Goal: Task Accomplishment & Management: Use online tool/utility

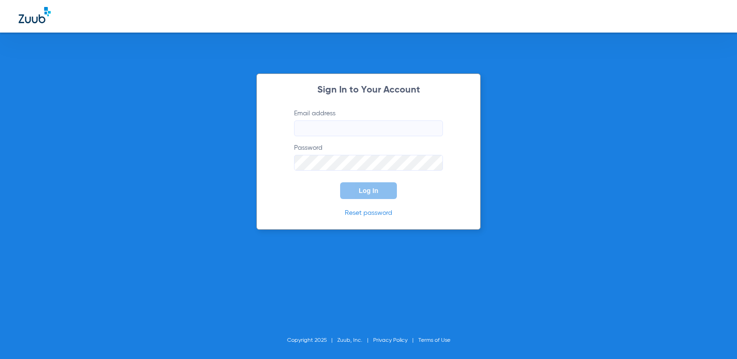
type input "[EMAIL_ADDRESS][DOMAIN_NAME]"
click at [368, 190] on span "Log In" at bounding box center [369, 190] width 20 height 7
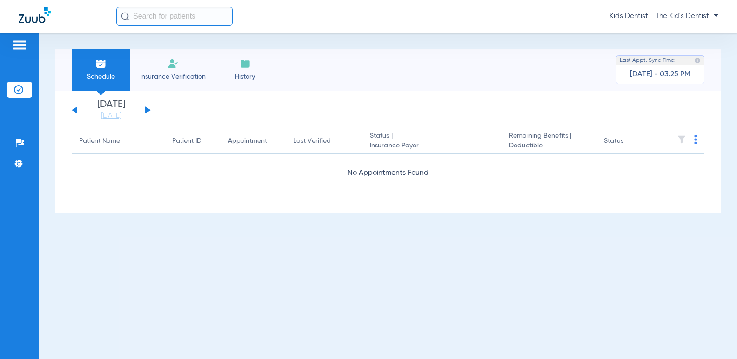
click at [149, 110] on button at bounding box center [148, 110] width 6 height 7
click at [696, 134] on th at bounding box center [681, 141] width 45 height 26
click at [695, 140] on img at bounding box center [695, 139] width 3 height 9
click at [651, 109] on div at bounding box center [368, 179] width 737 height 359
click at [98, 67] on img at bounding box center [100, 63] width 11 height 11
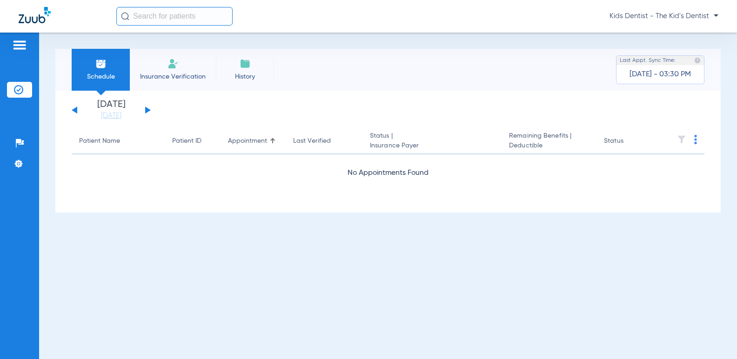
click at [74, 116] on div "[DATE] [DATE] [DATE] [DATE] [DATE] [DATE] [DATE] [DATE] [DATE] [DATE] [DATE] [D…" at bounding box center [111, 110] width 79 height 20
click at [75, 107] on div "[DATE] [DATE] [DATE] [DATE] [DATE] [DATE] [DATE] [DATE] [DATE] [DATE] [DATE] [D…" at bounding box center [111, 110] width 79 height 20
click at [72, 112] on div "[DATE] [DATE] [DATE] [DATE] [DATE] [DATE] [DATE] [DATE] [DATE] [DATE] [DATE] [D…" at bounding box center [111, 110] width 79 height 20
click at [77, 109] on div "[DATE] [DATE] [DATE] [DATE] [DATE] [DATE] [DATE] [DATE] [DATE] [DATE] [DATE] [D…" at bounding box center [111, 110] width 79 height 20
click at [74, 109] on button at bounding box center [75, 110] width 6 height 7
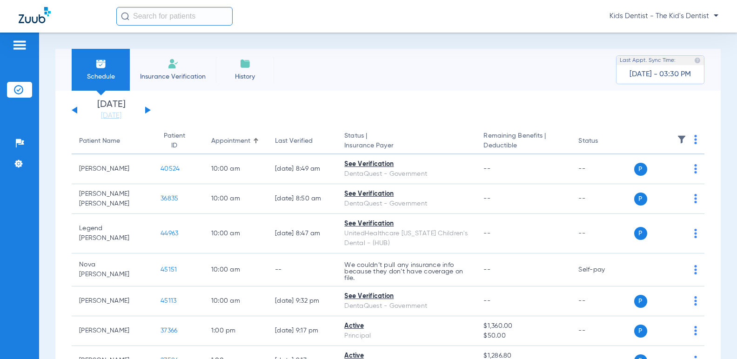
click at [146, 109] on button at bounding box center [148, 110] width 6 height 7
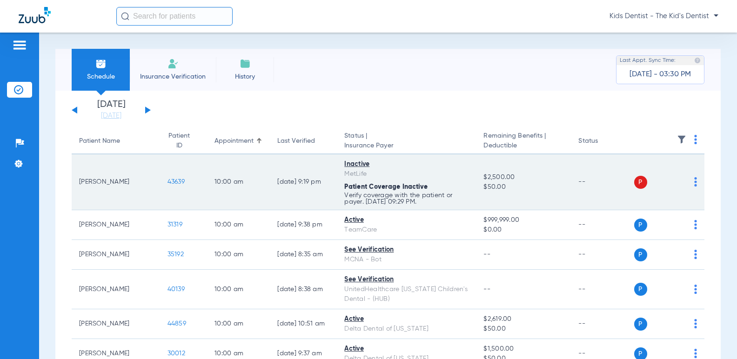
click at [168, 179] on span "43639" at bounding box center [176, 182] width 17 height 7
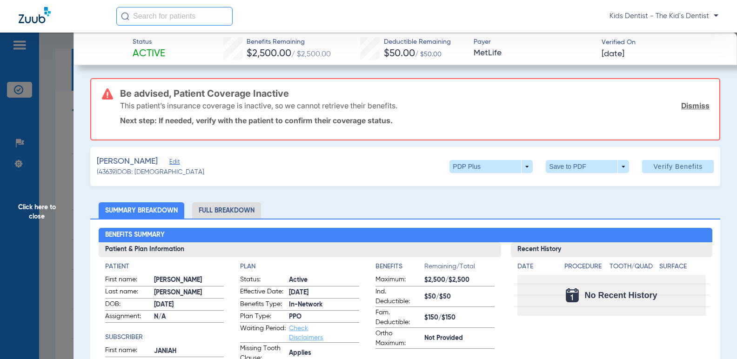
click at [169, 163] on span "Edit" at bounding box center [173, 163] width 8 height 9
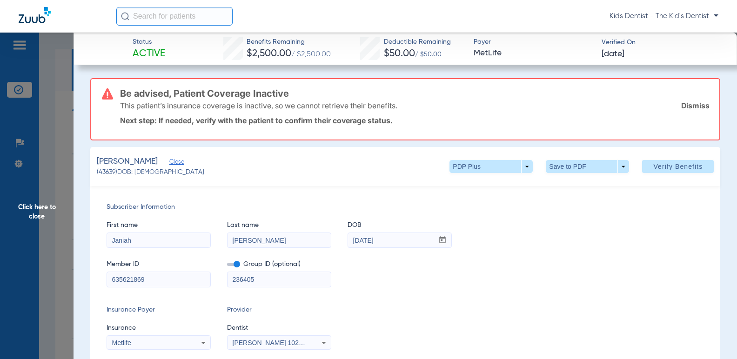
click at [41, 205] on span "Click here to close" at bounding box center [37, 212] width 74 height 359
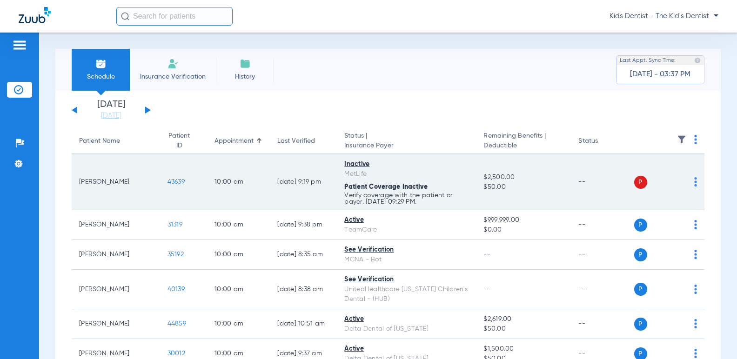
click at [694, 181] on img at bounding box center [695, 181] width 3 height 9
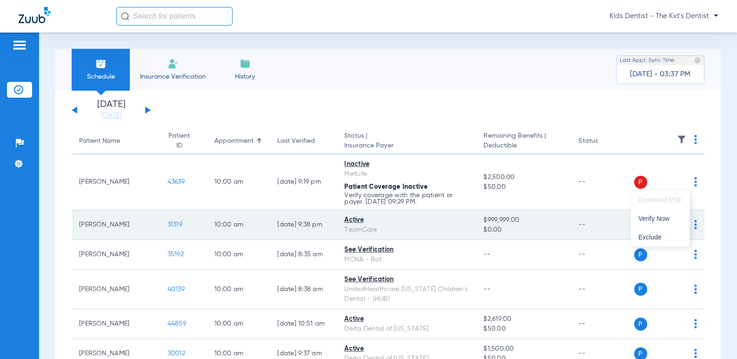
click at [669, 215] on span "Verify Now" at bounding box center [660, 218] width 44 height 7
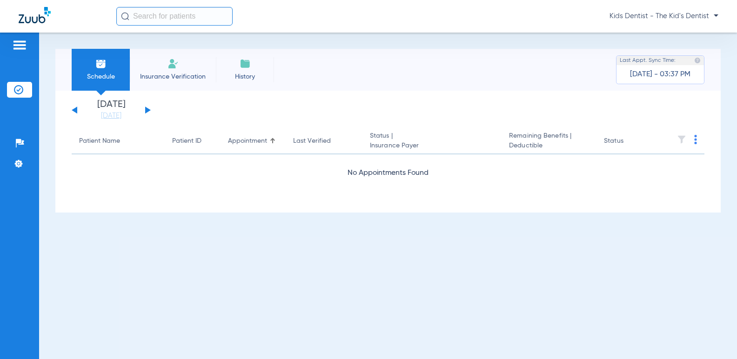
click at [73, 111] on div "[DATE] [DATE] [DATE] [DATE] [DATE] [DATE] [DATE] [DATE] [DATE] [DATE] [DATE] [D…" at bounding box center [111, 110] width 79 height 20
click at [146, 108] on button at bounding box center [148, 110] width 6 height 7
click at [75, 110] on button at bounding box center [75, 110] width 6 height 7
click at [78, 112] on div "[DATE] [DATE] [DATE] [DATE] [DATE] [DATE] [DATE] [DATE] [DATE] [DATE] [DATE] [D…" at bounding box center [111, 110] width 79 height 20
click at [74, 107] on div "[DATE] [DATE] [DATE] [DATE] [DATE] [DATE] [DATE] [DATE] [DATE] [DATE] [DATE] [D…" at bounding box center [111, 110] width 79 height 20
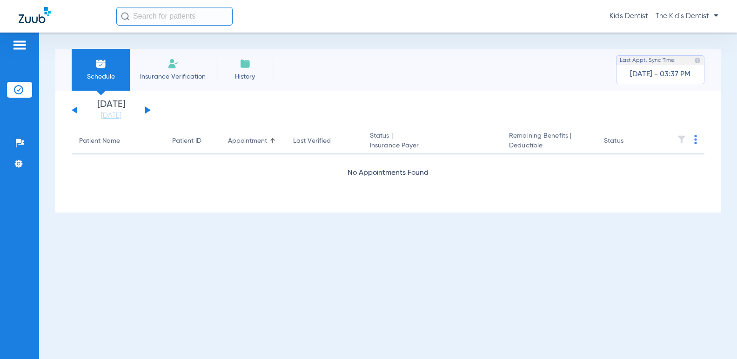
click at [73, 111] on button at bounding box center [75, 110] width 6 height 7
click at [145, 107] on button at bounding box center [148, 110] width 6 height 7
click at [146, 111] on button at bounding box center [148, 110] width 6 height 7
click at [75, 108] on button at bounding box center [75, 110] width 6 height 7
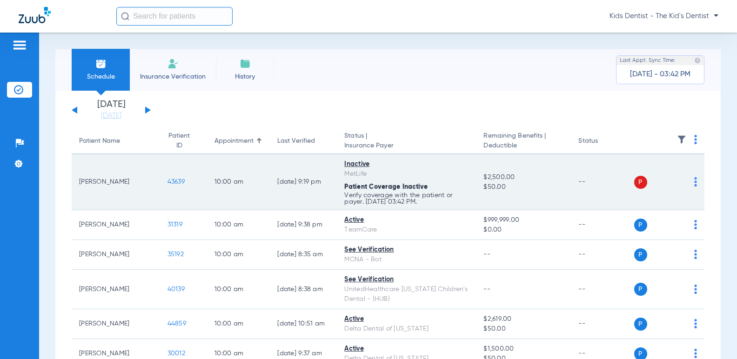
click at [694, 178] on img at bounding box center [695, 181] width 3 height 9
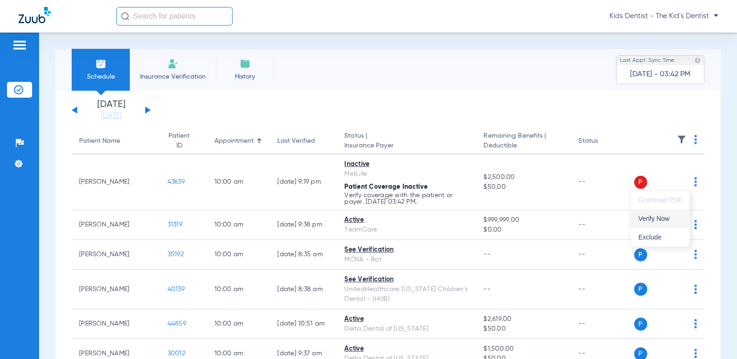
click at [643, 218] on span "Verify Now" at bounding box center [660, 218] width 44 height 7
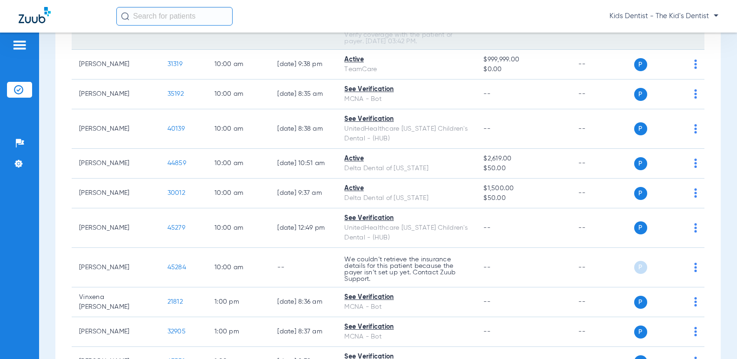
scroll to position [186, 0]
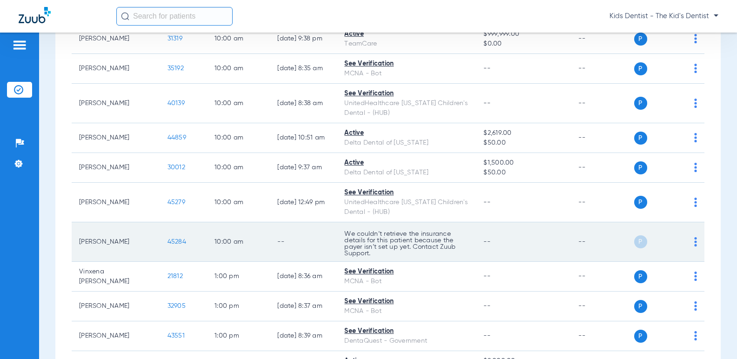
click at [694, 243] on img at bounding box center [695, 241] width 3 height 9
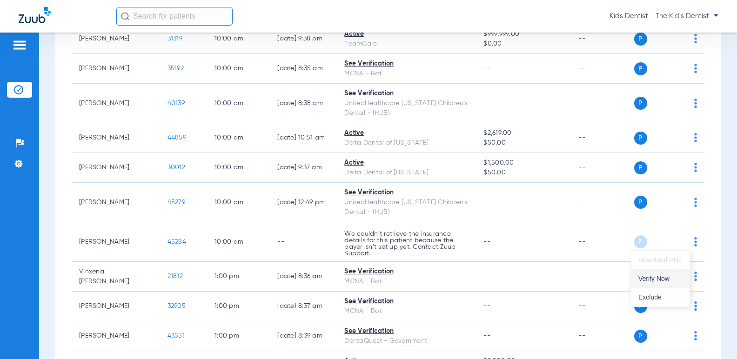
click at [651, 275] on span "Verify Now" at bounding box center [660, 278] width 44 height 7
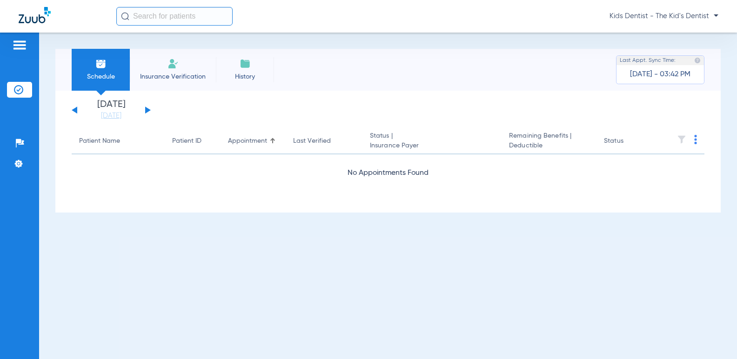
scroll to position [0, 0]
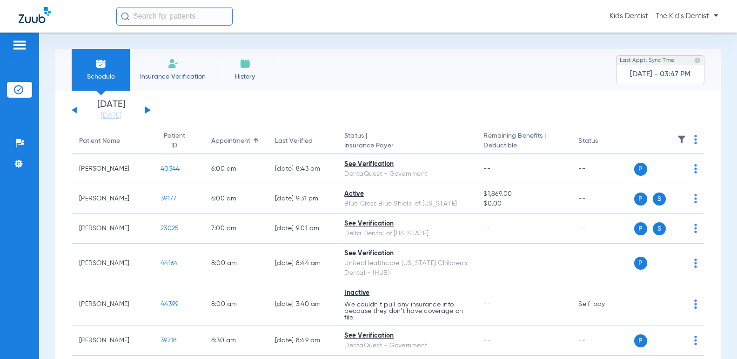
click at [148, 109] on button at bounding box center [148, 110] width 6 height 7
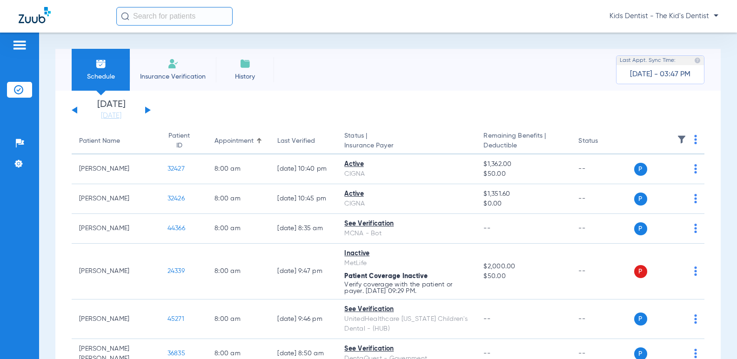
click at [145, 111] on button at bounding box center [148, 110] width 6 height 7
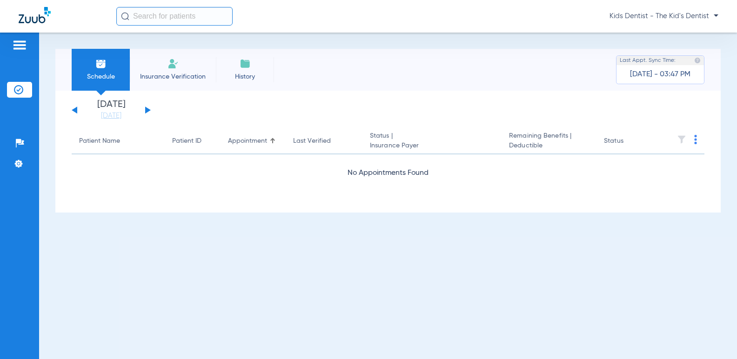
click at [78, 113] on div "[DATE] [DATE] [DATE] [DATE] [DATE] [DATE] [DATE] [DATE] [DATE] [DATE] [DATE] [D…" at bounding box center [111, 110] width 79 height 20
click at [75, 111] on button at bounding box center [75, 110] width 6 height 7
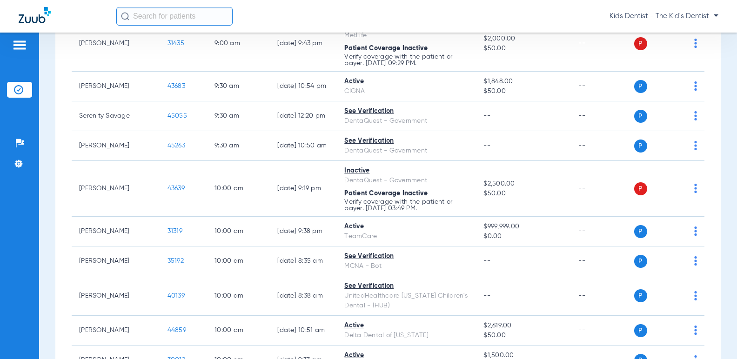
scroll to position [791, 0]
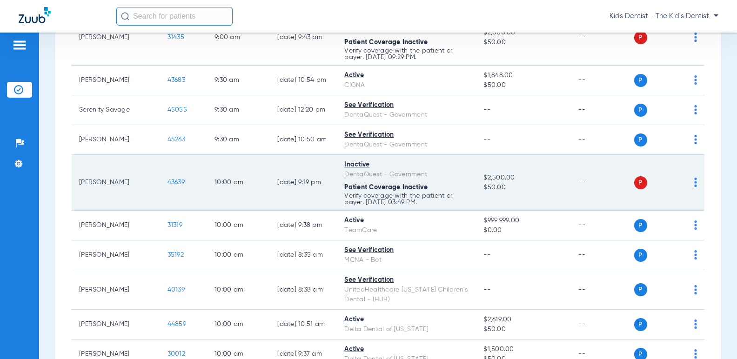
click at [694, 187] on img at bounding box center [695, 182] width 3 height 9
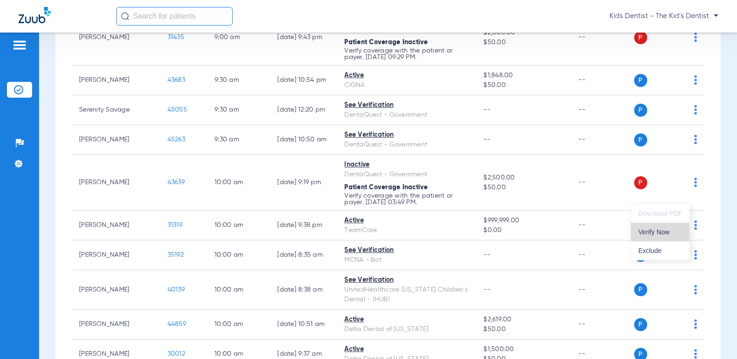
click at [660, 236] on button "Verify Now" at bounding box center [660, 232] width 59 height 19
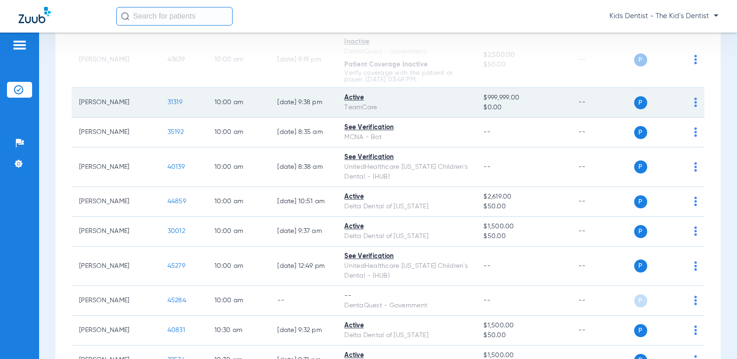
scroll to position [931, 0]
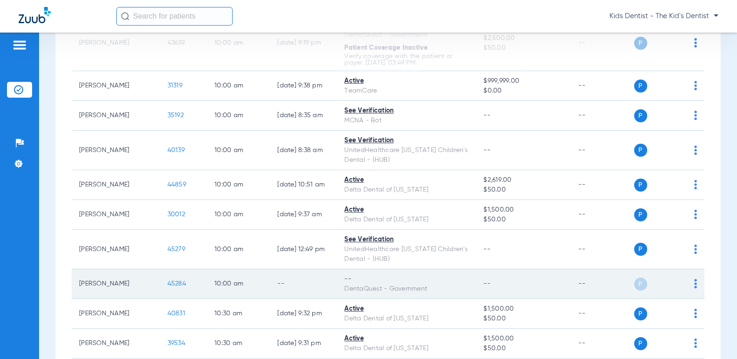
click at [694, 289] on img at bounding box center [695, 283] width 3 height 9
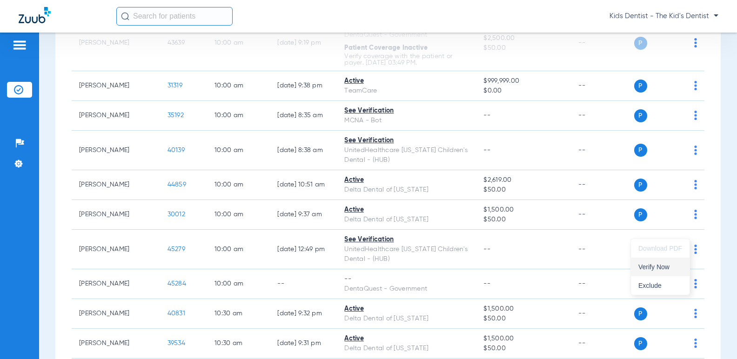
click at [666, 266] on span "Verify Now" at bounding box center [660, 267] width 44 height 7
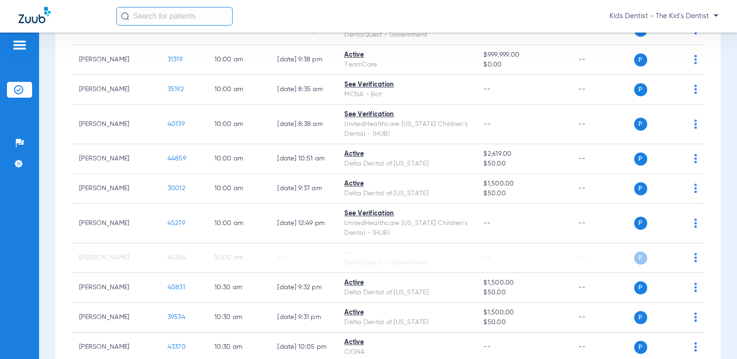
scroll to position [918, 0]
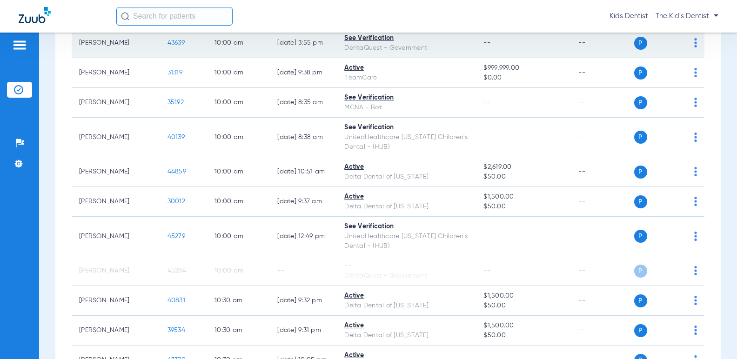
click at [168, 46] on span "43639" at bounding box center [176, 43] width 17 height 7
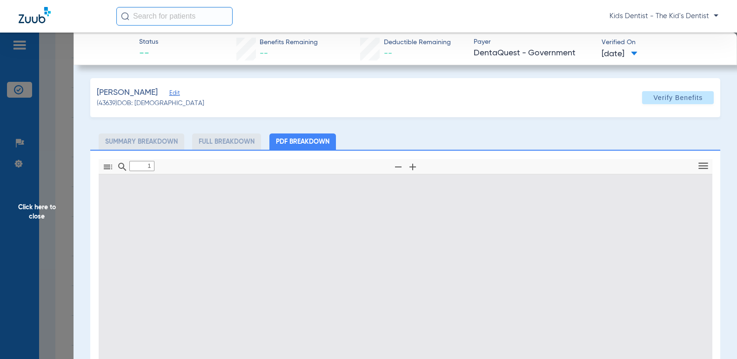
type input "0"
select select "page-width"
type input "1"
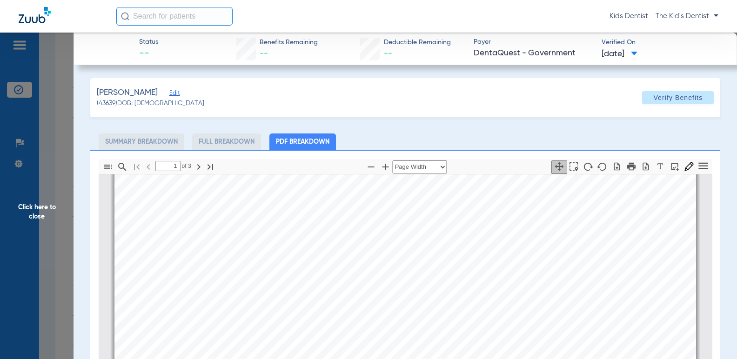
scroll to position [51, 0]
click at [27, 202] on span "Click here to close" at bounding box center [37, 212] width 74 height 359
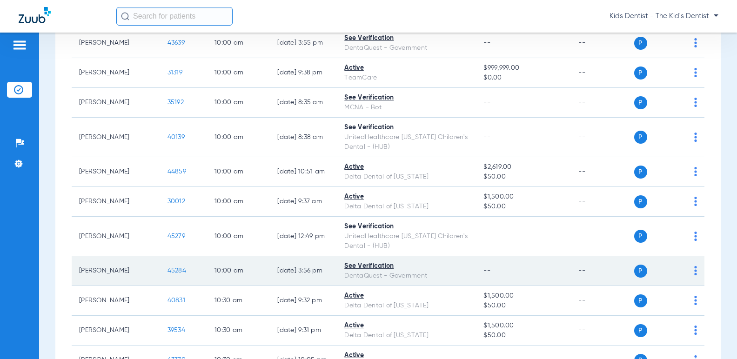
click at [168, 274] on span "45284" at bounding box center [177, 271] width 19 height 7
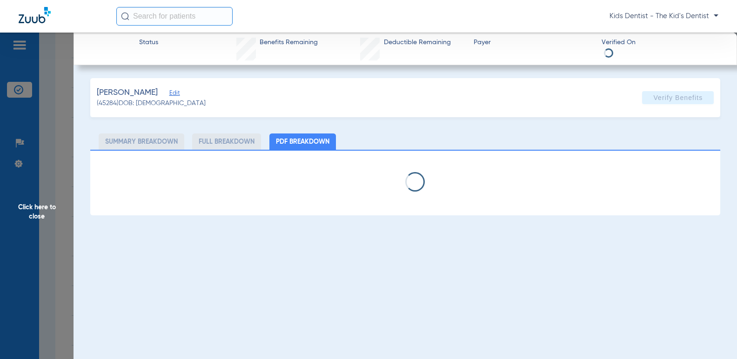
select select "page-width"
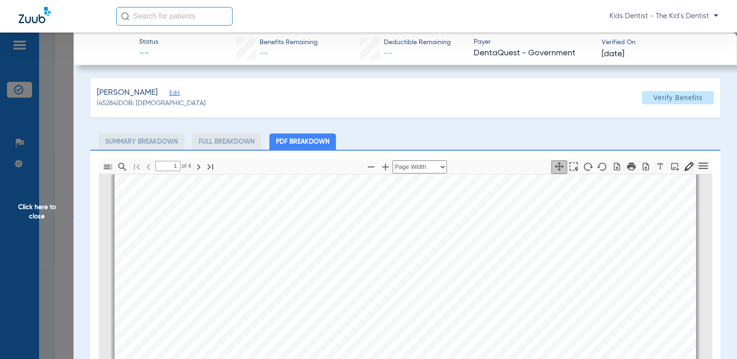
scroll to position [140, 0]
type input "2"
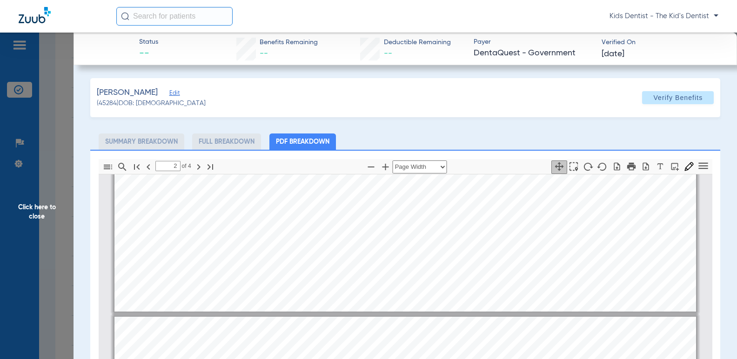
scroll to position [419, 0]
